Goal: Navigation & Orientation: Understand site structure

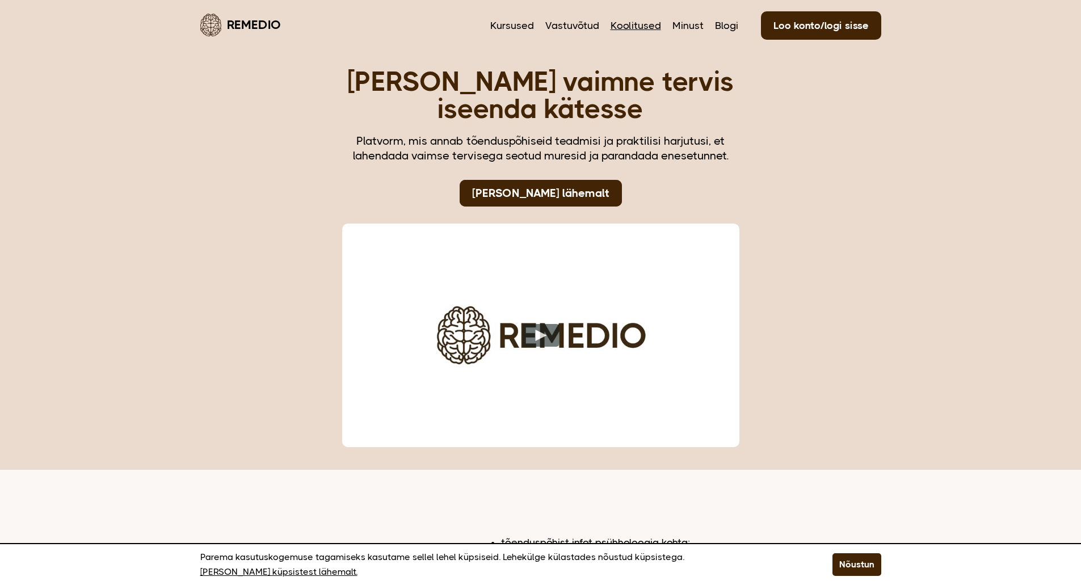
click at [650, 24] on link "Koolitused" at bounding box center [636, 25] width 51 height 15
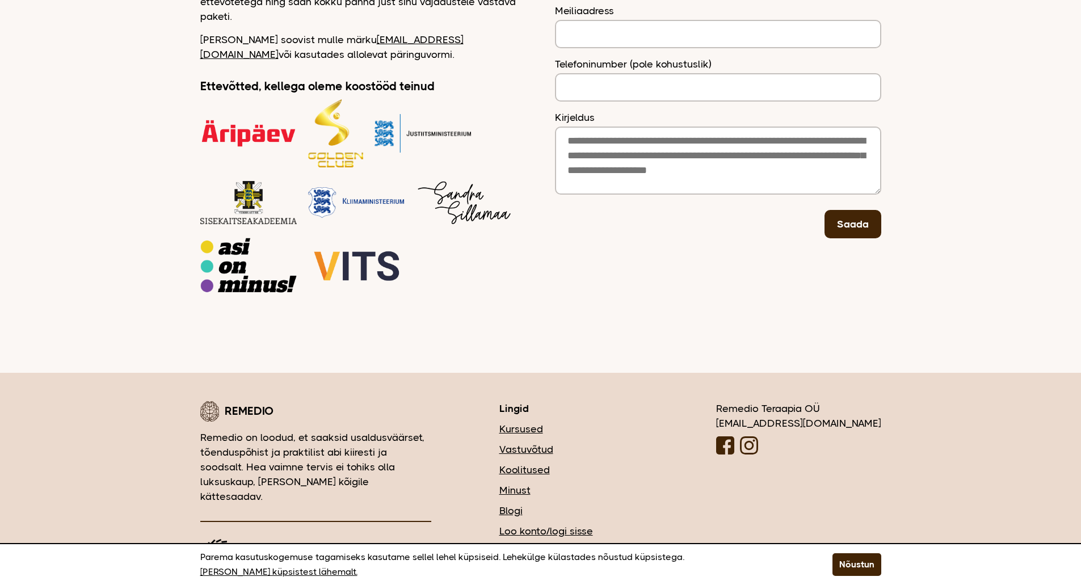
scroll to position [233, 0]
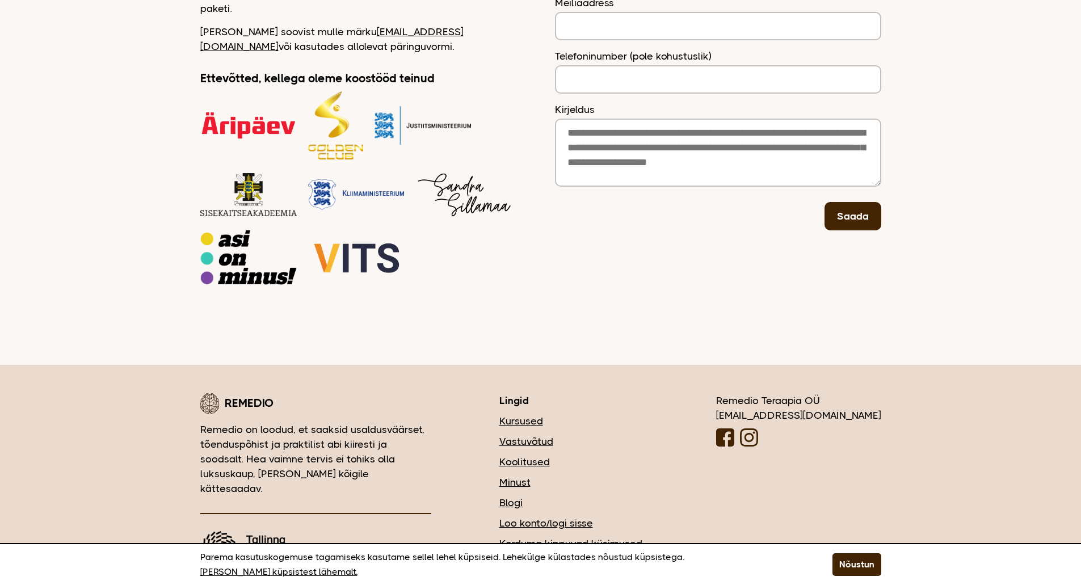
click at [589, 414] on link "Kursused" at bounding box center [573, 421] width 149 height 15
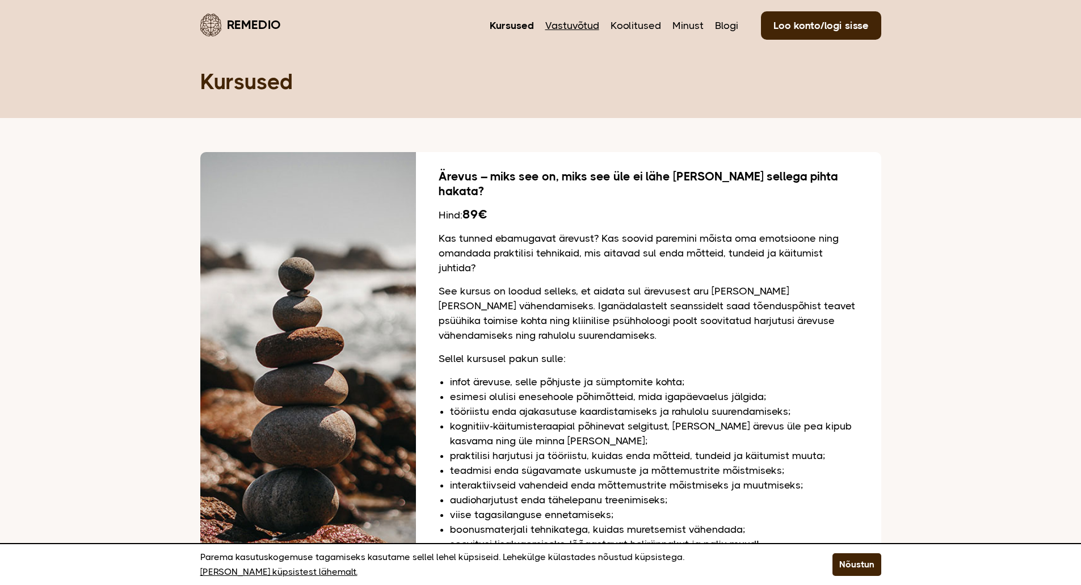
click at [586, 26] on link "Vastuvõtud" at bounding box center [572, 25] width 54 height 15
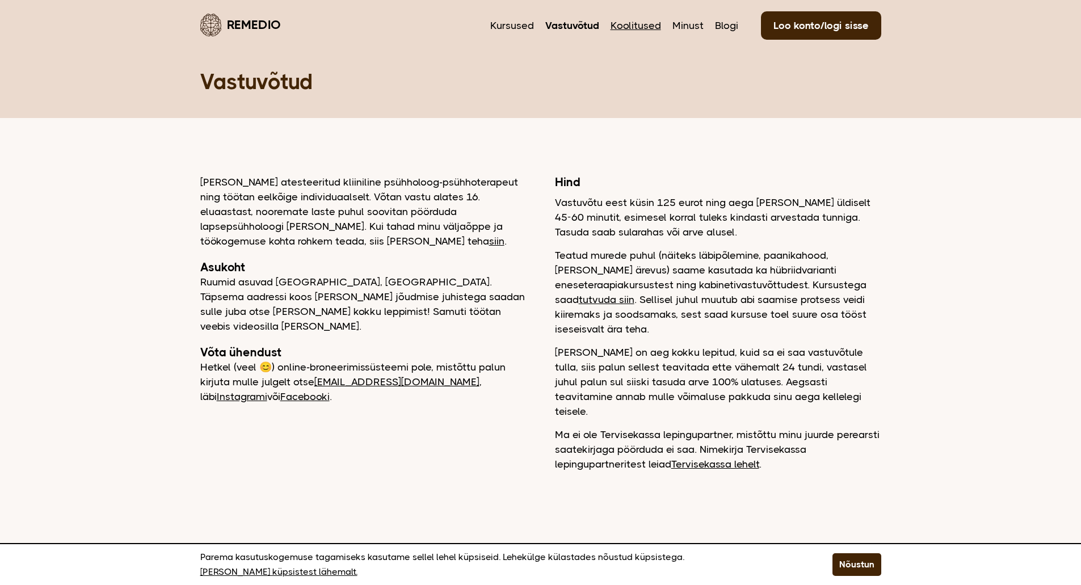
click at [643, 27] on link "Koolitused" at bounding box center [636, 25] width 51 height 15
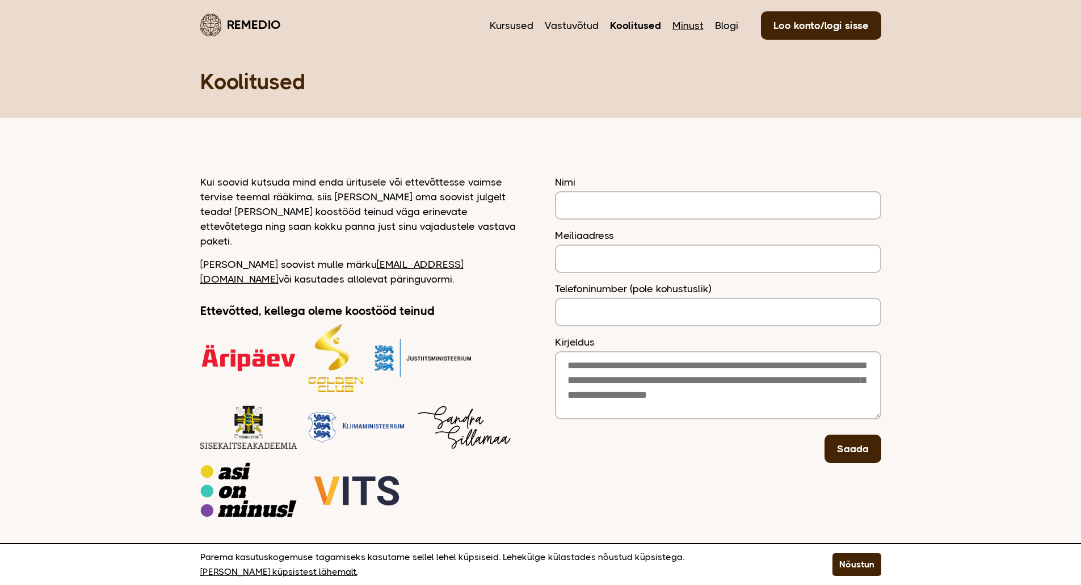
click at [699, 27] on link "Minust" at bounding box center [687, 25] width 31 height 15
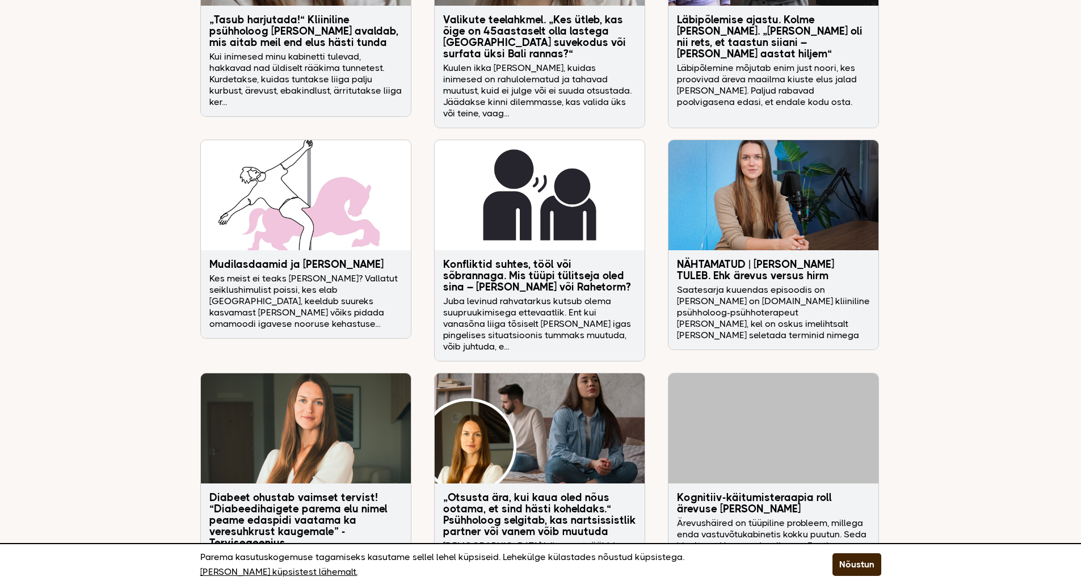
scroll to position [2497, 0]
